Goal: Task Accomplishment & Management: Use online tool/utility

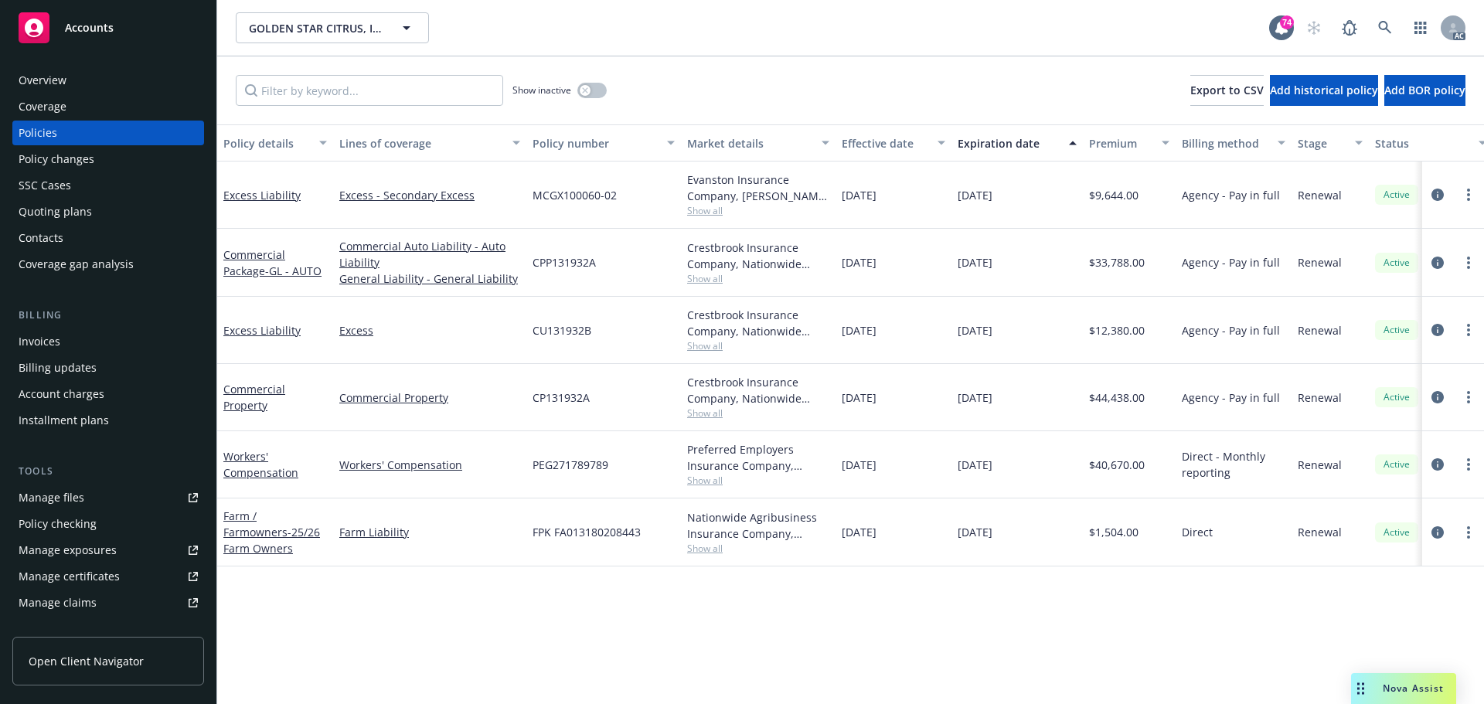
click at [48, 80] on div "Overview" at bounding box center [43, 80] width 48 height 25
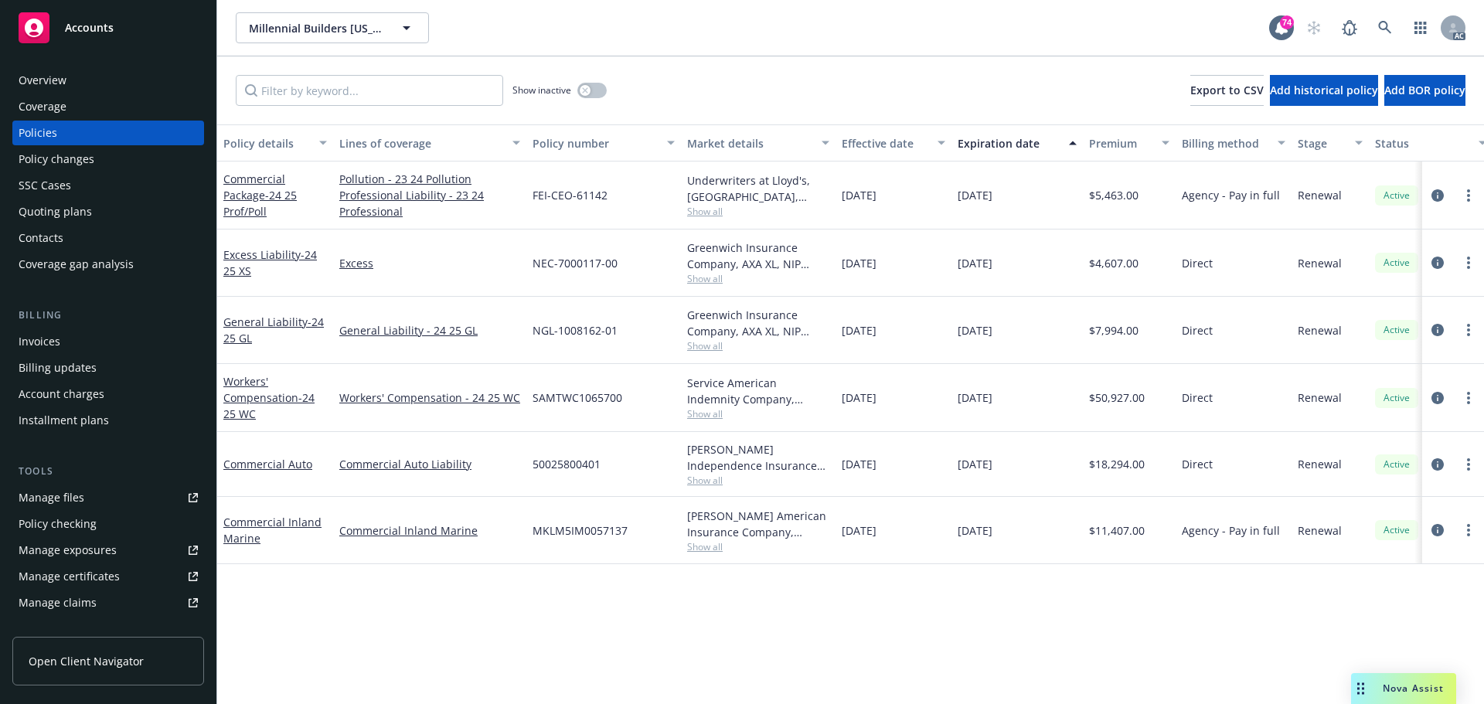
click at [703, 610] on div "Policy details Lines of coverage Policy number Market details Effective date Ex…" at bounding box center [850, 414] width 1266 height 580
click at [715, 207] on span "Show all" at bounding box center [758, 211] width 142 height 13
click at [540, 603] on div "Policy details Lines of coverage Policy number Market details Effective date Ex…" at bounding box center [850, 414] width 1266 height 580
click at [705, 210] on span "Show all" at bounding box center [758, 211] width 142 height 13
click at [656, 600] on div "Policy details Lines of coverage Policy number Market details Effective date Ex…" at bounding box center [850, 414] width 1266 height 580
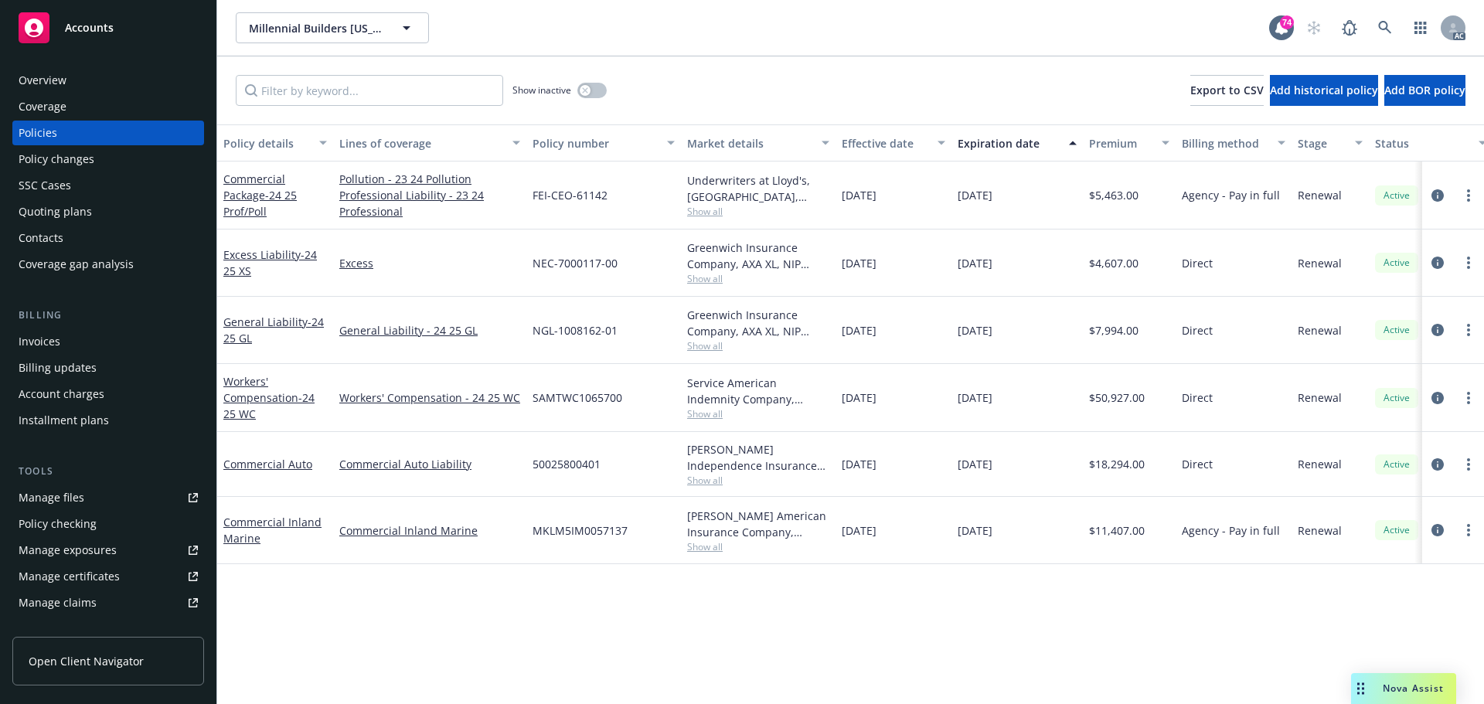
click at [708, 274] on span "Show all" at bounding box center [758, 278] width 142 height 13
click at [610, 603] on div "Policy details Lines of coverage Policy number Market details Effective date Ex…" at bounding box center [850, 414] width 1266 height 580
click at [720, 342] on span "Show all" at bounding box center [758, 345] width 142 height 13
click at [637, 637] on div "Policy details Lines of coverage Policy number Market details Effective date Ex…" at bounding box center [850, 414] width 1266 height 580
click at [701, 212] on span "Show all" at bounding box center [758, 211] width 142 height 13
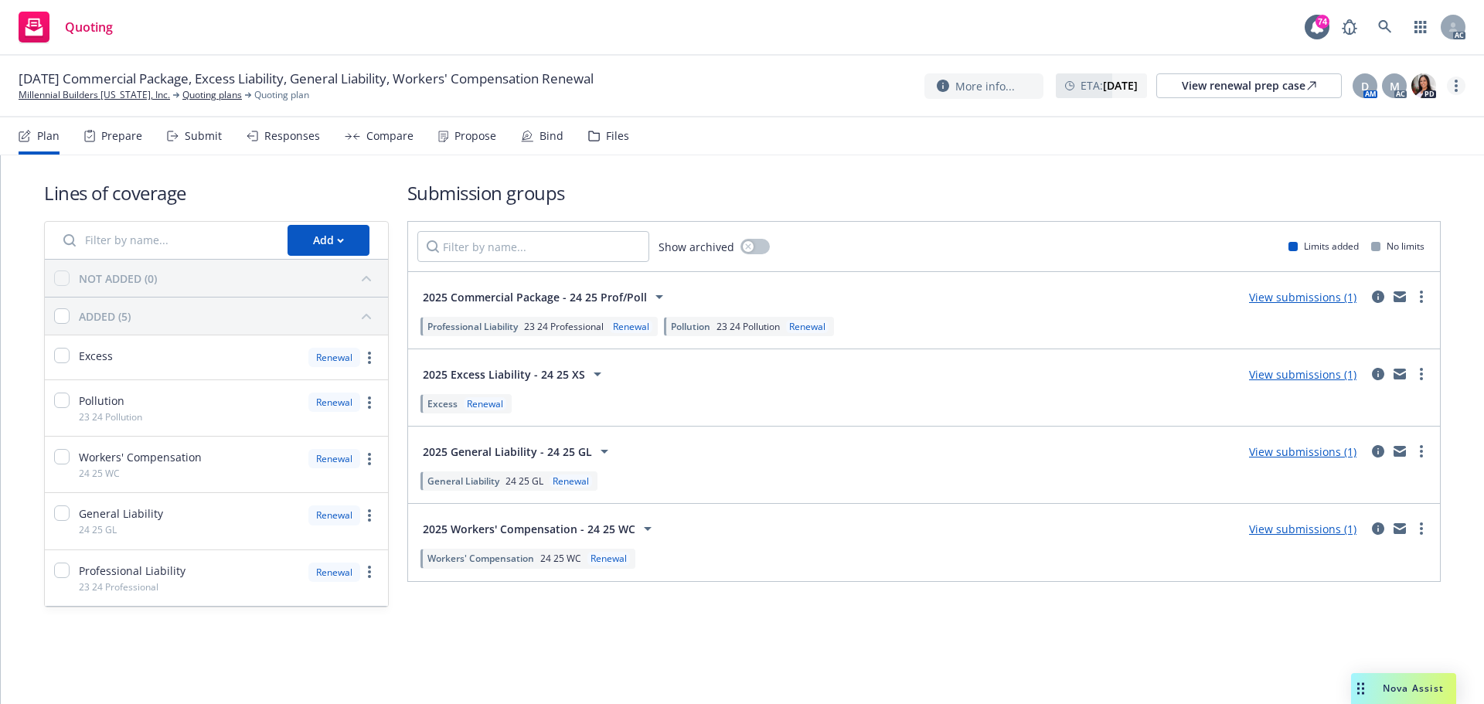
click at [1453, 87] on link "more" at bounding box center [1455, 85] width 19 height 19
click at [1375, 115] on link "Copy logging email" at bounding box center [1378, 117] width 172 height 31
click at [1460, 83] on link "more" at bounding box center [1455, 85] width 19 height 19
click at [1402, 108] on link "Copy logging email" at bounding box center [1378, 117] width 172 height 31
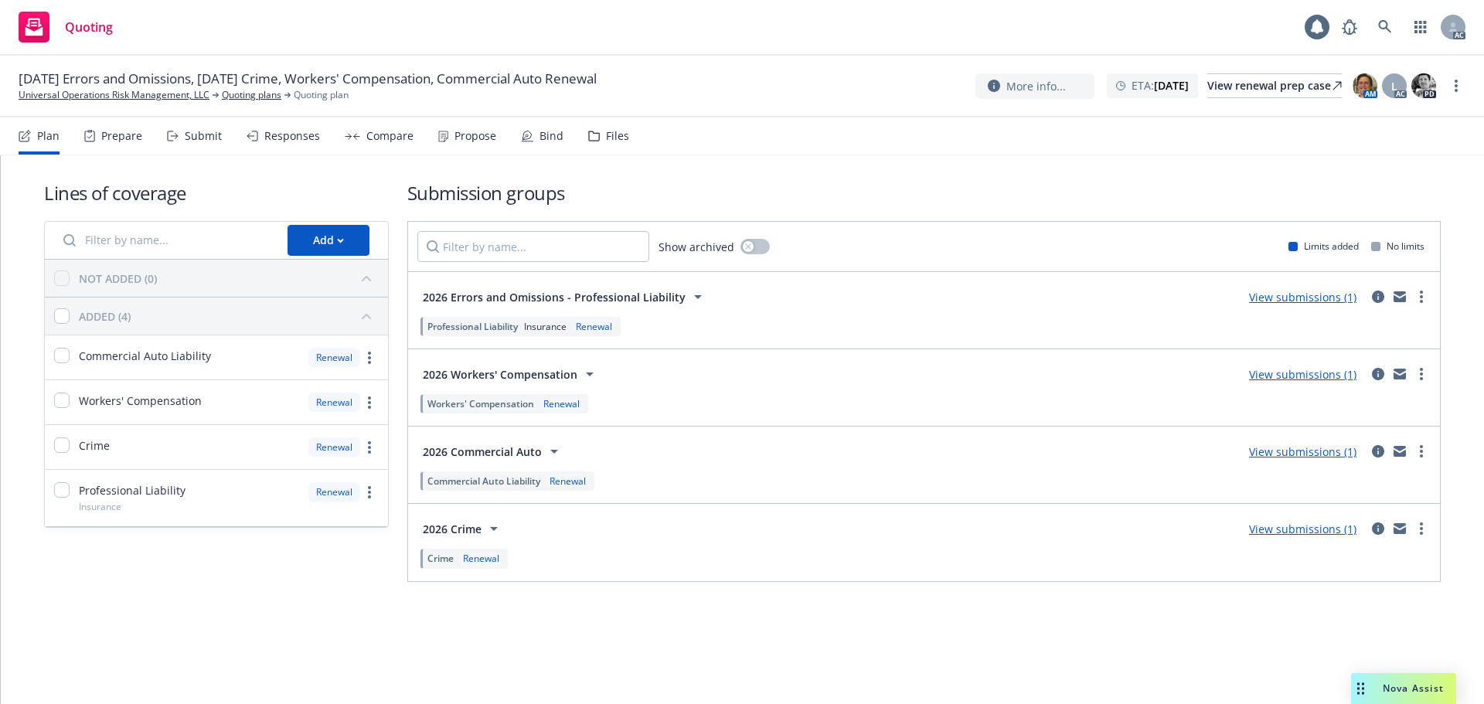
click at [201, 131] on div "Submit" at bounding box center [203, 136] width 37 height 12
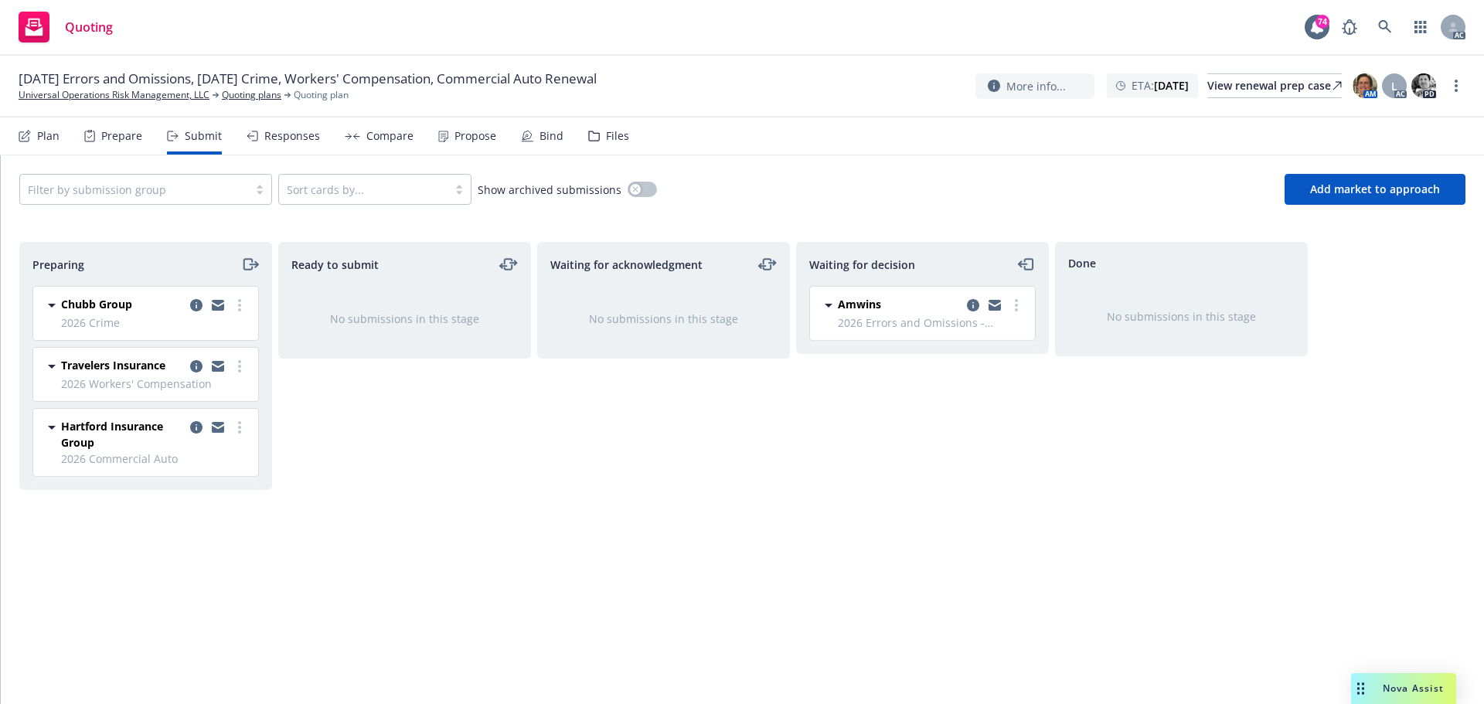
click at [906, 452] on div "Waiting for decision Amwins 2026 Errors and Omissions - Professional Liability …" at bounding box center [922, 457] width 253 height 430
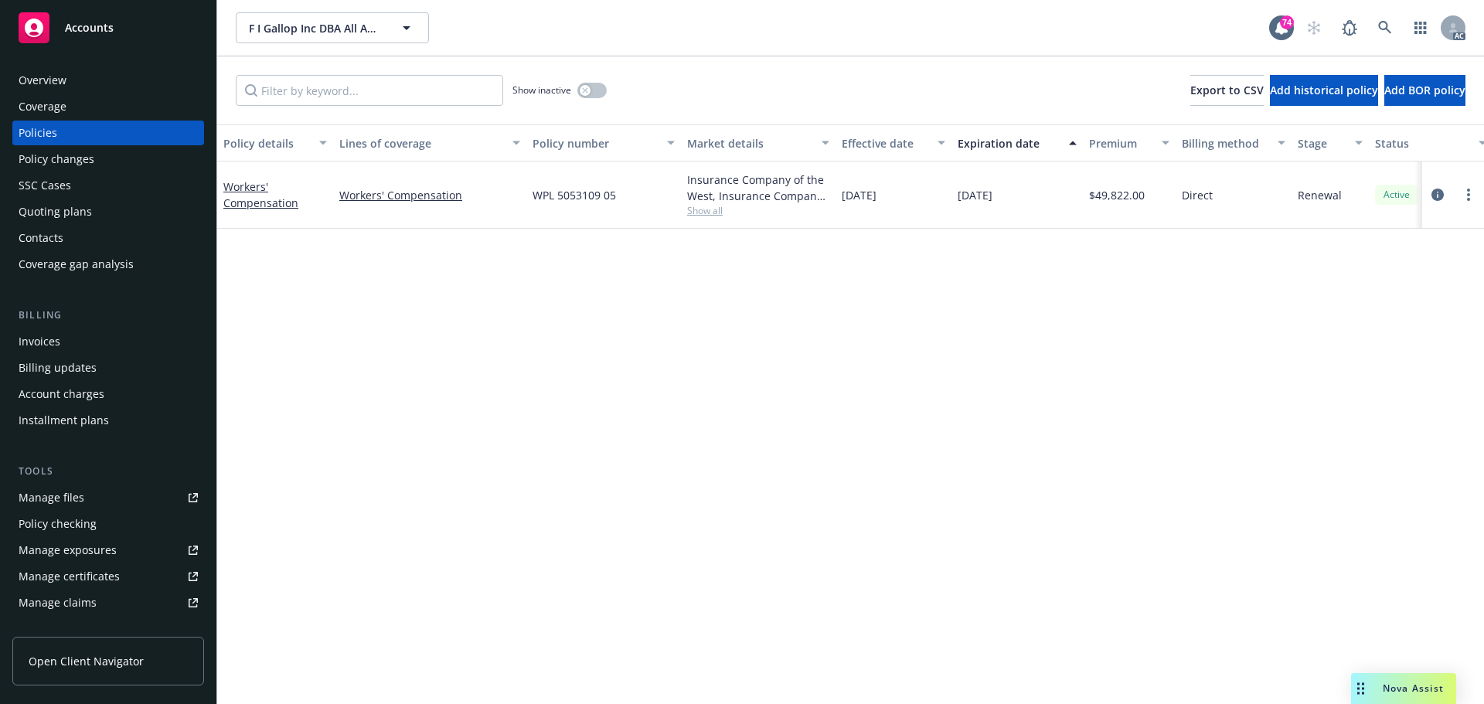
click at [86, 73] on div "Overview" at bounding box center [108, 80] width 179 height 25
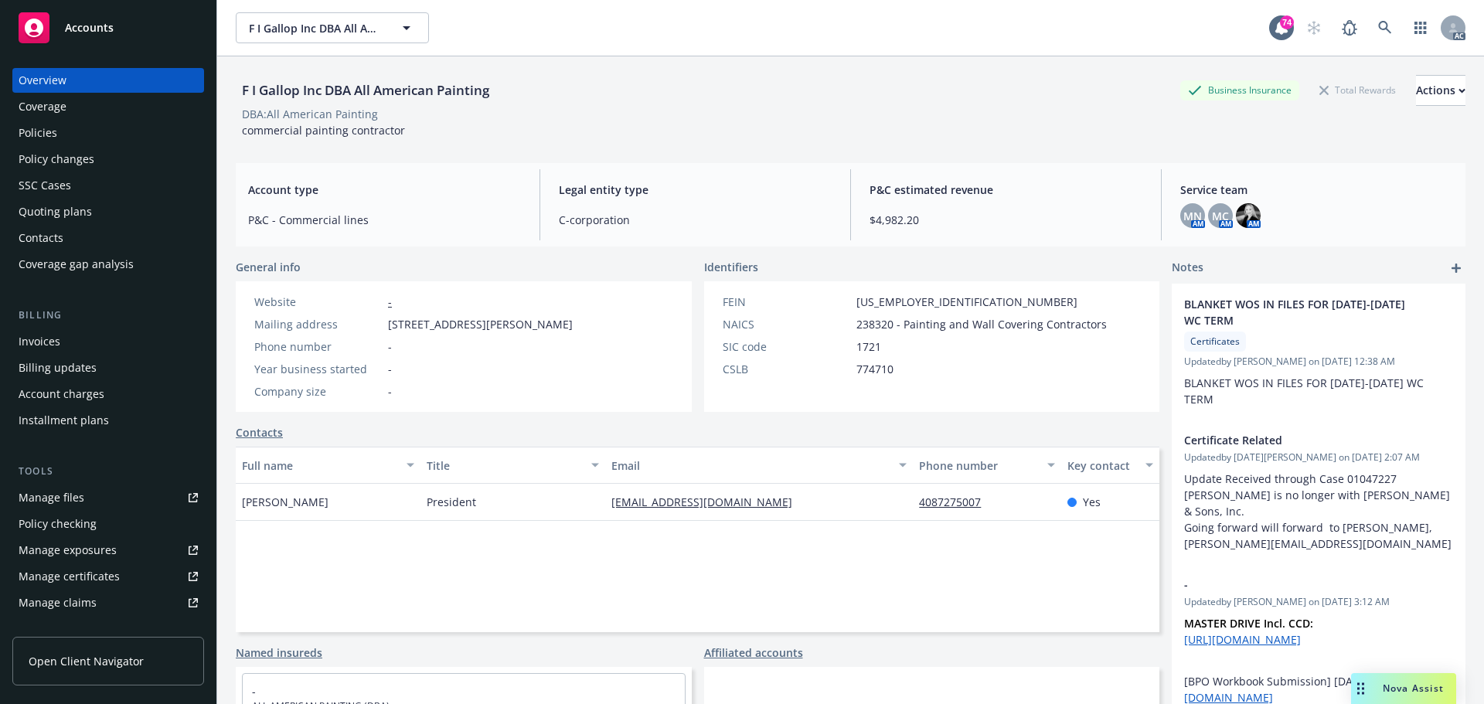
click at [448, 575] on div "Full name Title Email Phone number Key contact Jennifer Wolffe President jenn.a…" at bounding box center [697, 539] width 923 height 185
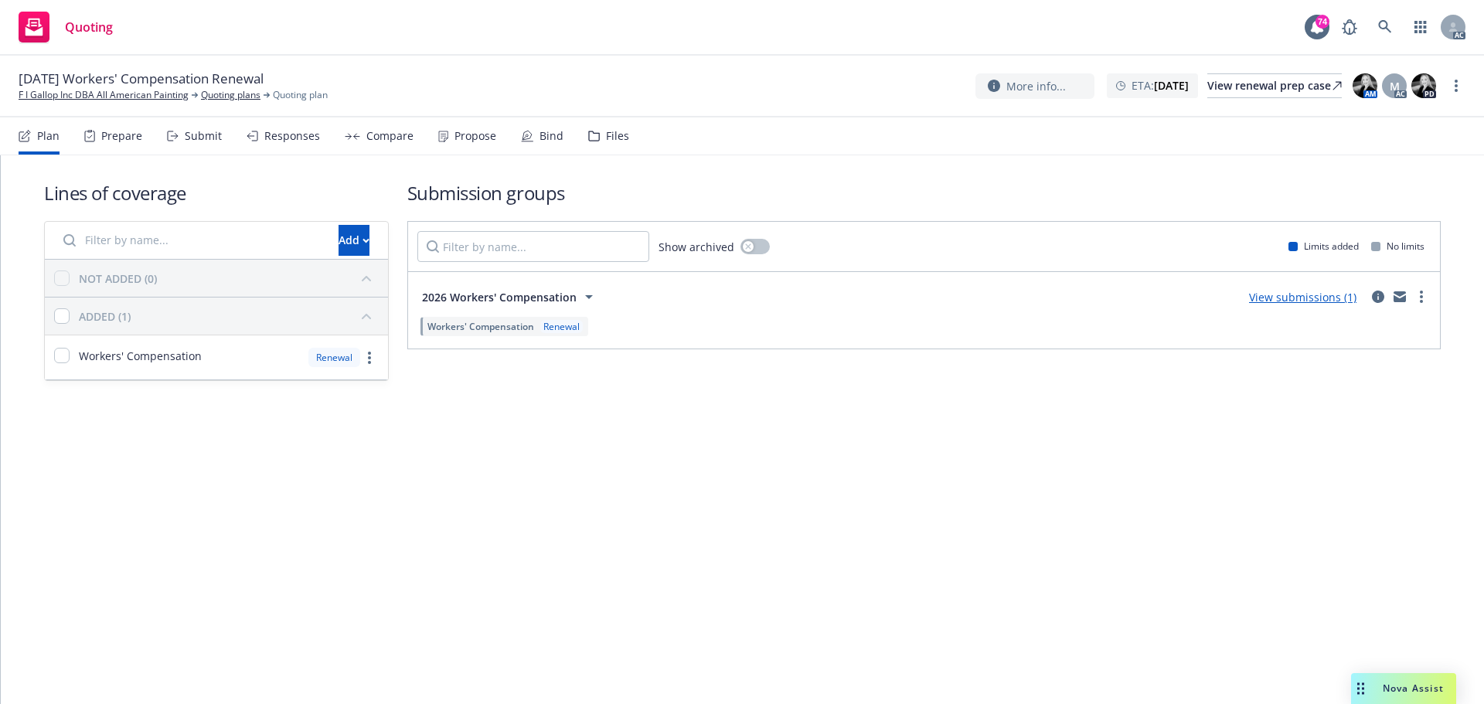
click at [212, 132] on div "Submit" at bounding box center [203, 136] width 37 height 12
click at [193, 141] on div "Submit" at bounding box center [203, 136] width 37 height 12
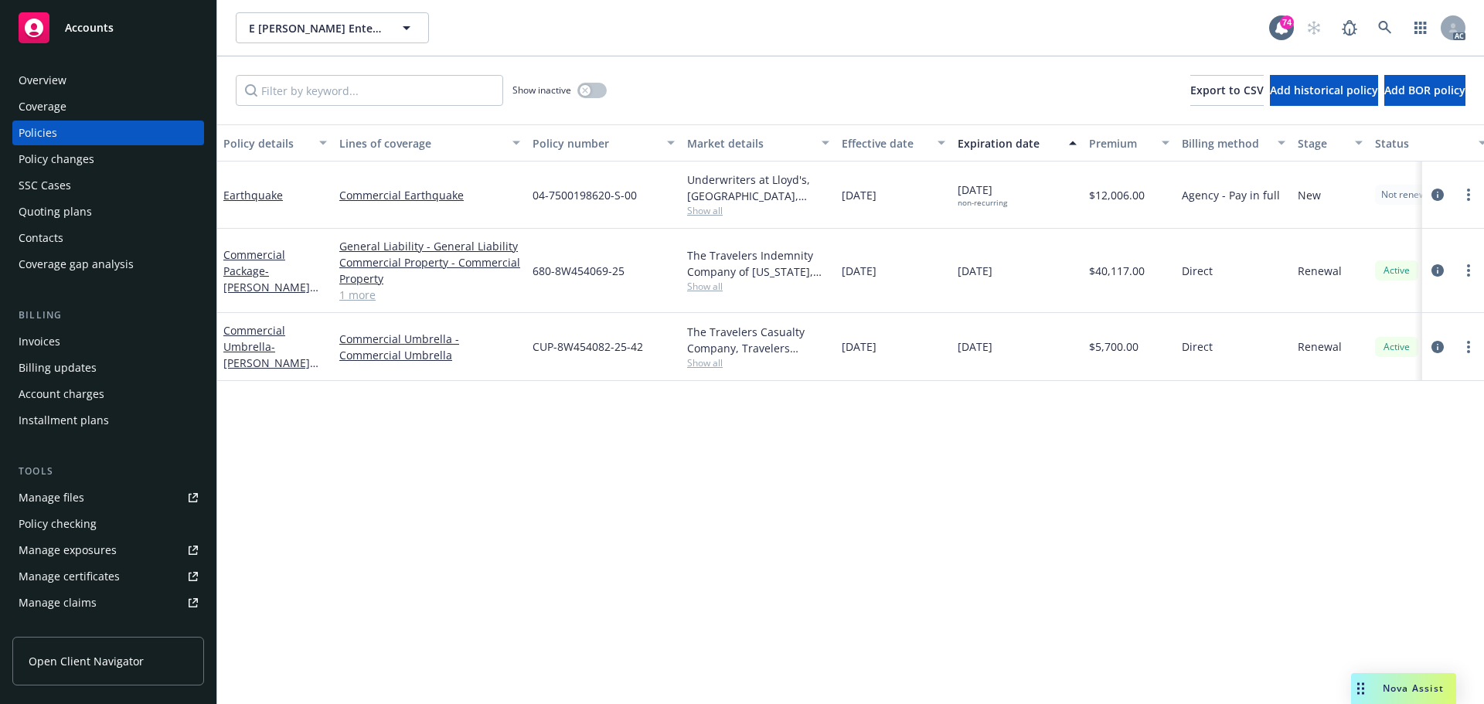
click at [1072, 539] on div "Policy details Lines of coverage Policy number Market details Effective date Ex…" at bounding box center [850, 414] width 1266 height 580
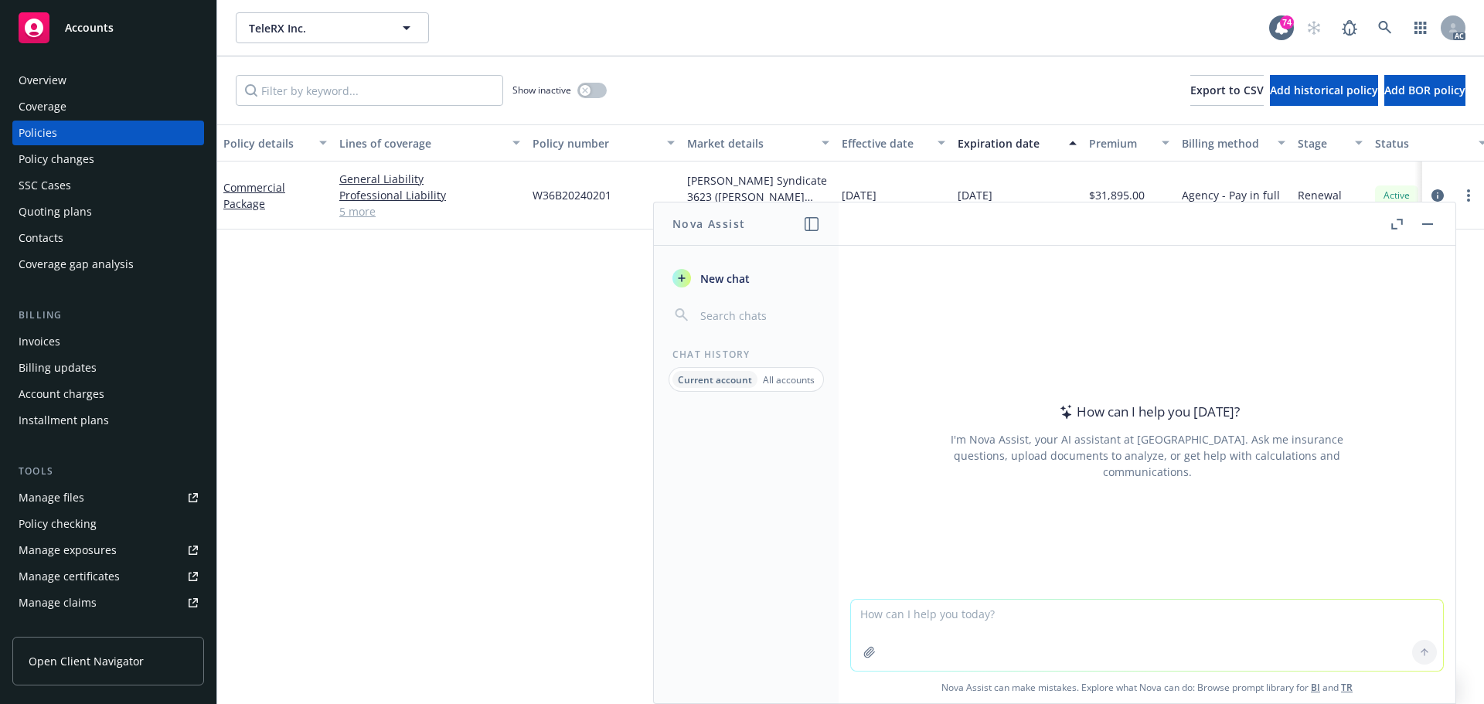
click at [1013, 627] on textarea at bounding box center [1147, 635] width 592 height 71
paste textarea "currently, we only prepared a prefill application used by version 012021 but ha…"
type textarea "refine wording ' currently, we only prepared a prefill application used by vers…"
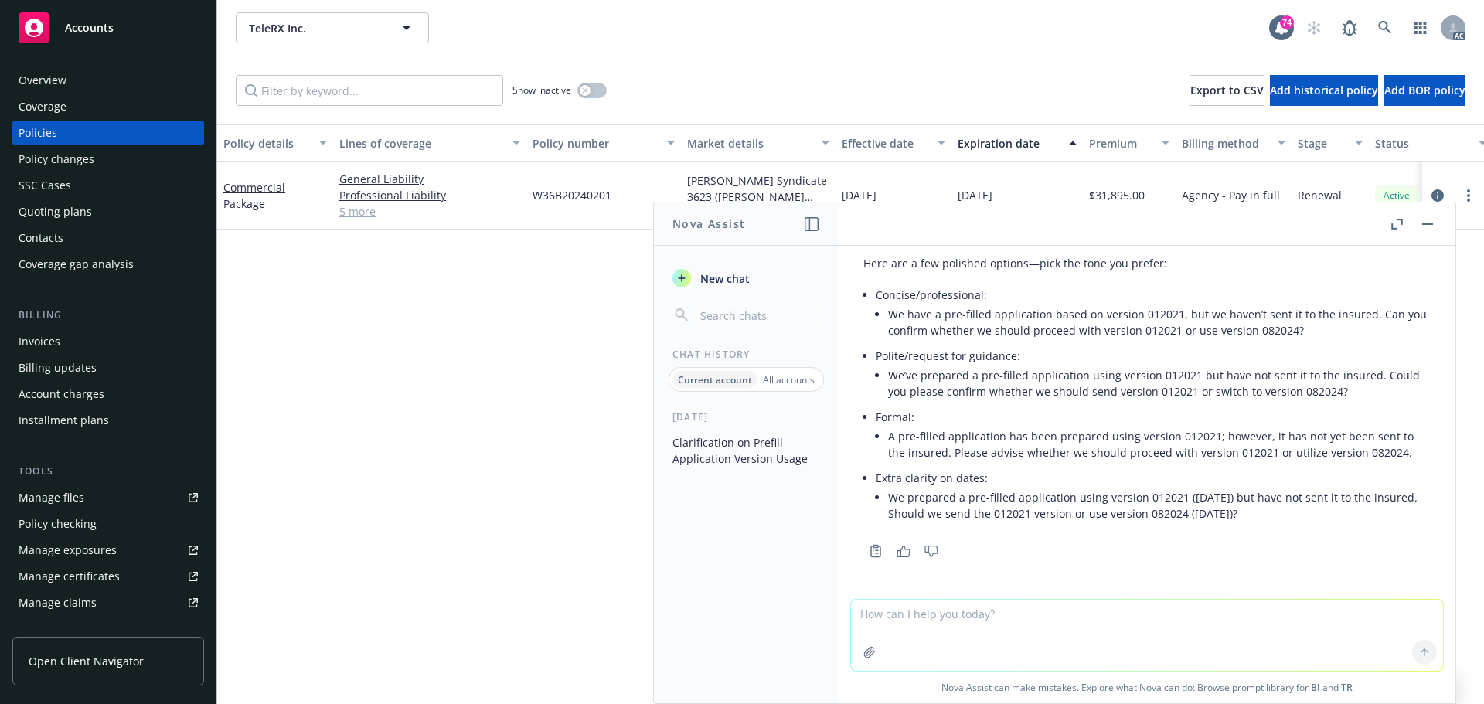
scroll to position [12, 0]
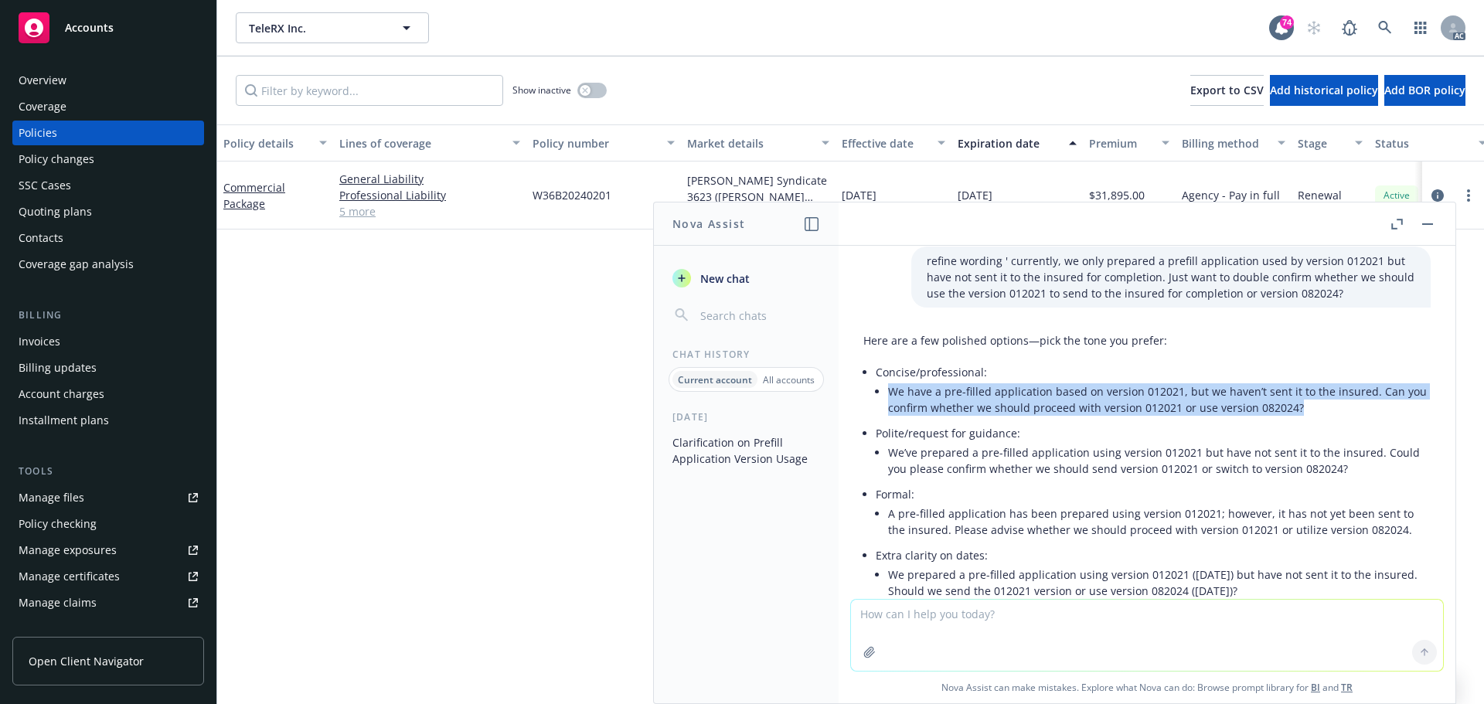
drag, startPoint x: 889, startPoint y: 393, endPoint x: 1326, endPoint y: 409, distance: 436.9
click at [1326, 409] on li "We have a pre-filled application based on version 012021, but we haven’t sent i…" at bounding box center [1159, 399] width 542 height 39
copy li "We have a pre-filled application based on version 012021, but we haven’t sent i…"
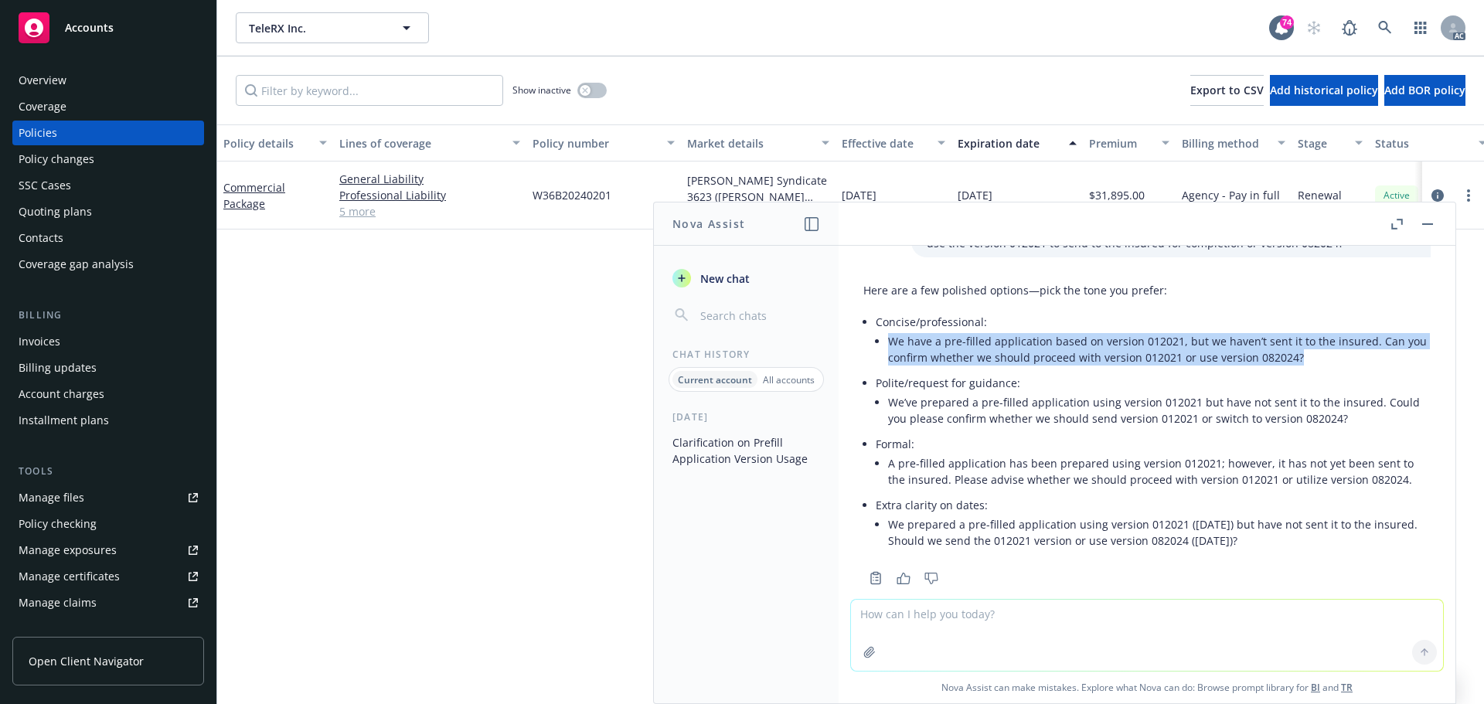
scroll to position [89, 0]
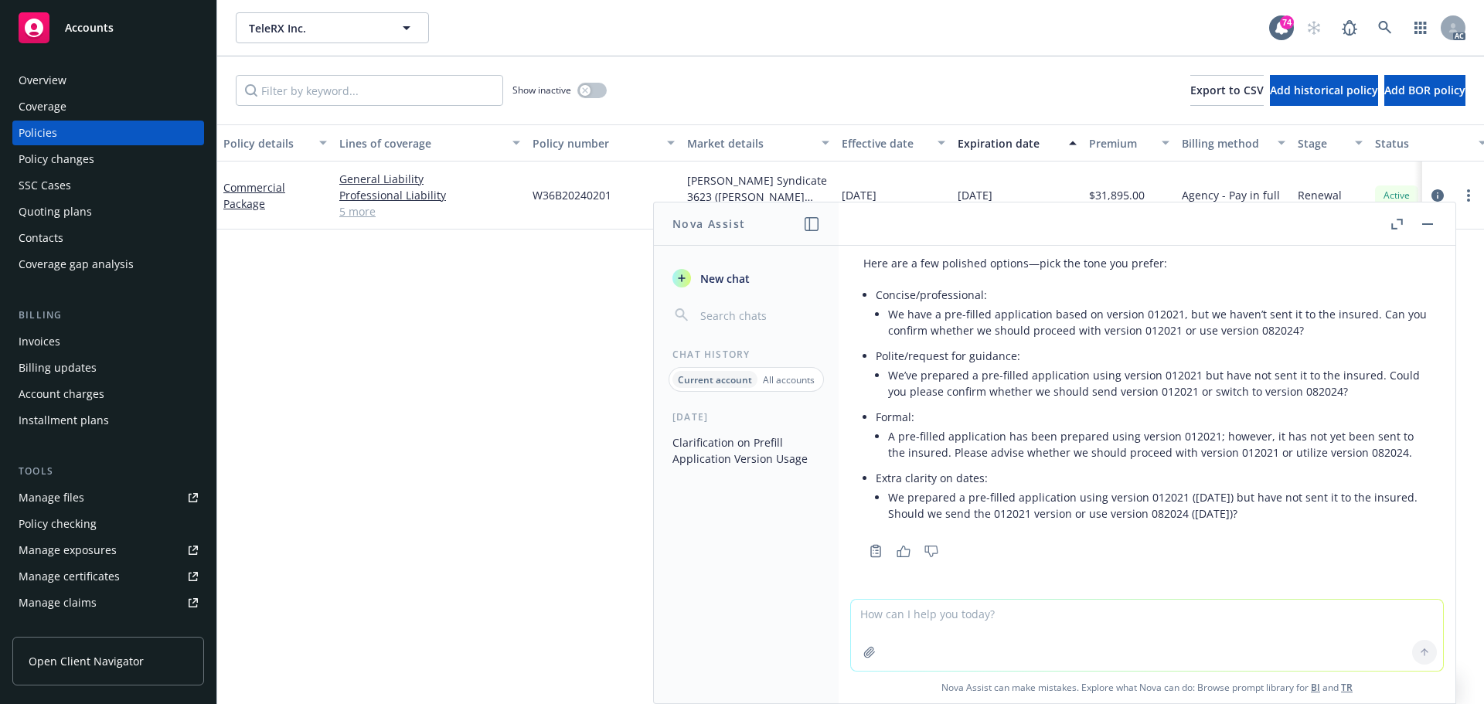
click at [1038, 639] on textarea at bounding box center [1147, 635] width 592 height 71
click at [998, 642] on textarea at bounding box center [1147, 635] width 592 height 71
type textarea "use the version to insured for complete"
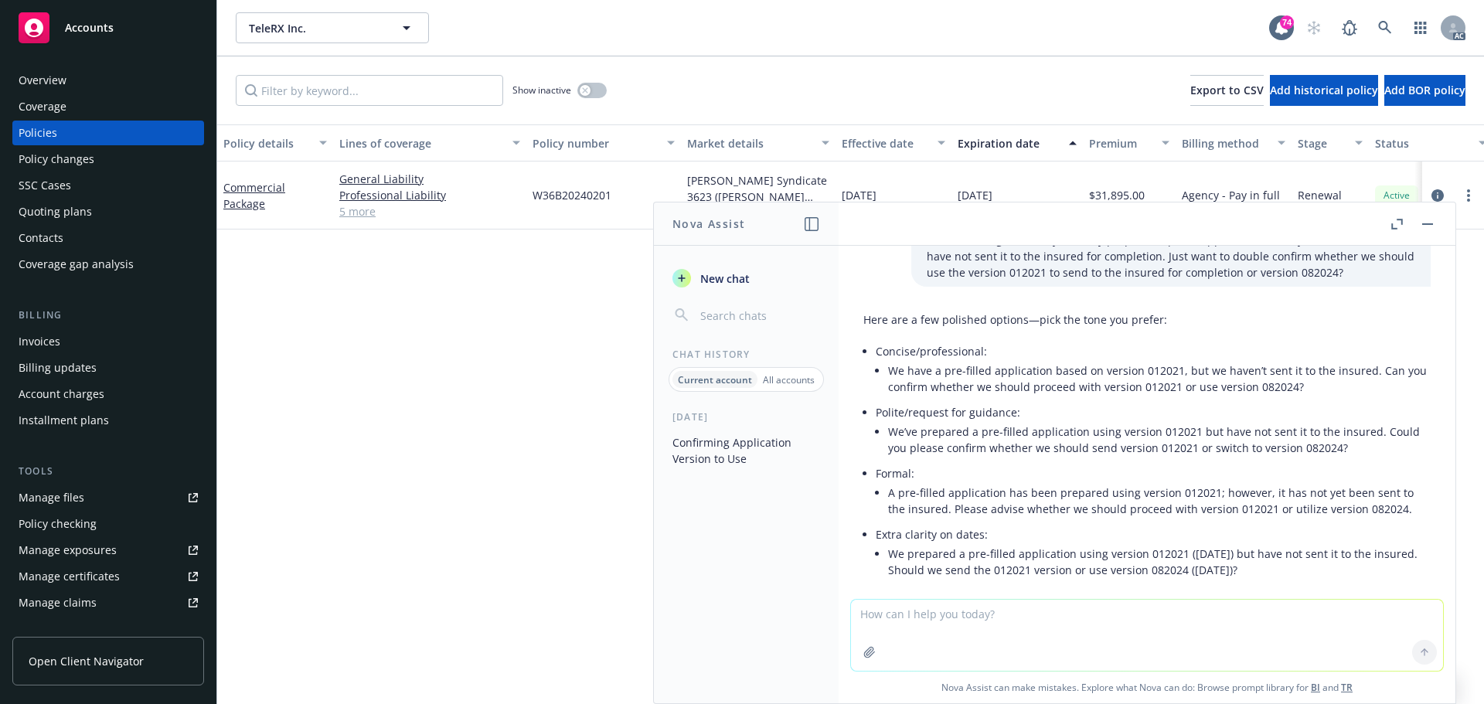
scroll to position [0, 0]
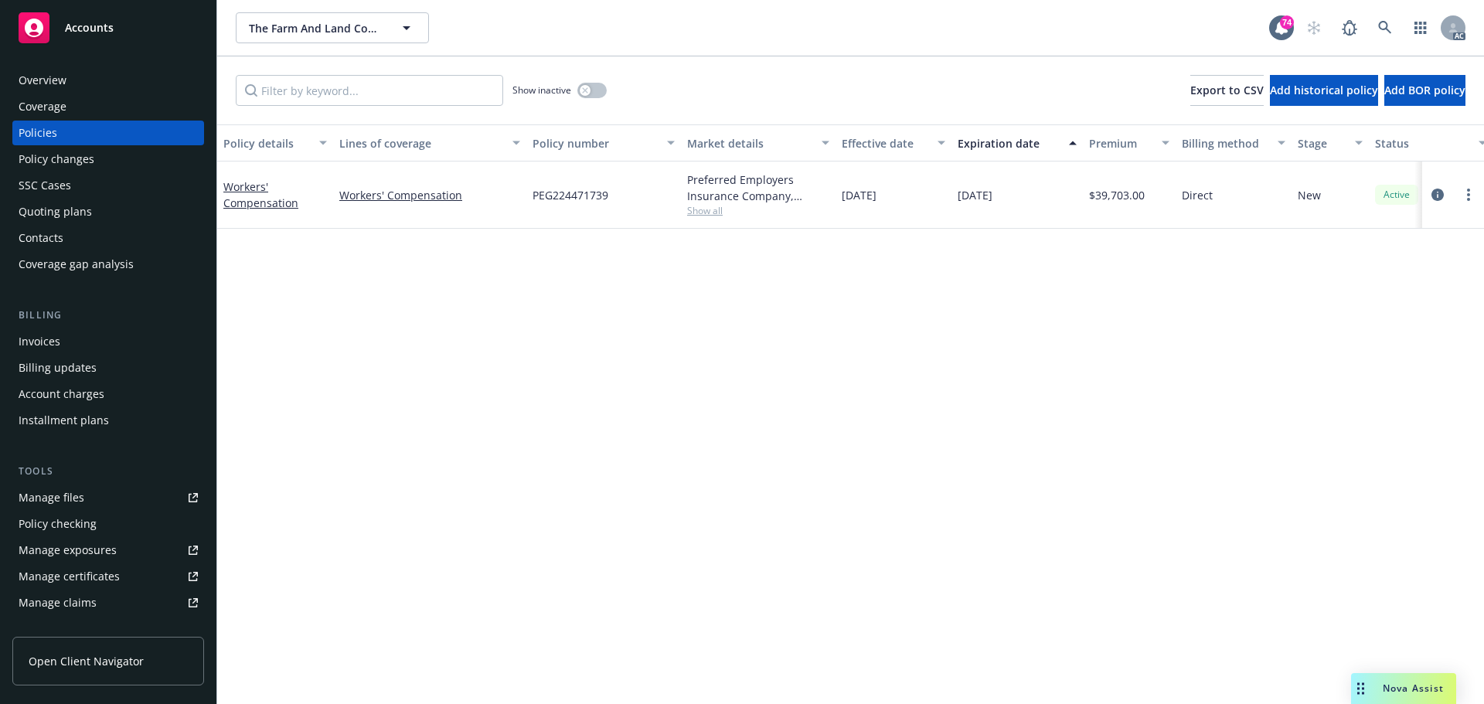
click at [49, 82] on div "Overview" at bounding box center [43, 80] width 48 height 25
